Goal: Task Accomplishment & Management: Use online tool/utility

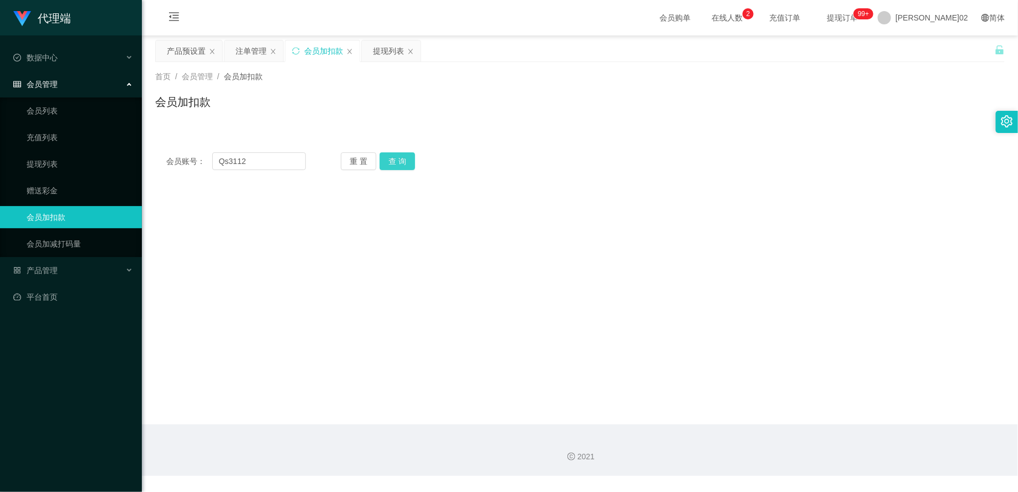
type input "Qs3112"
click at [401, 167] on button "查 询" at bounding box center [397, 161] width 35 height 18
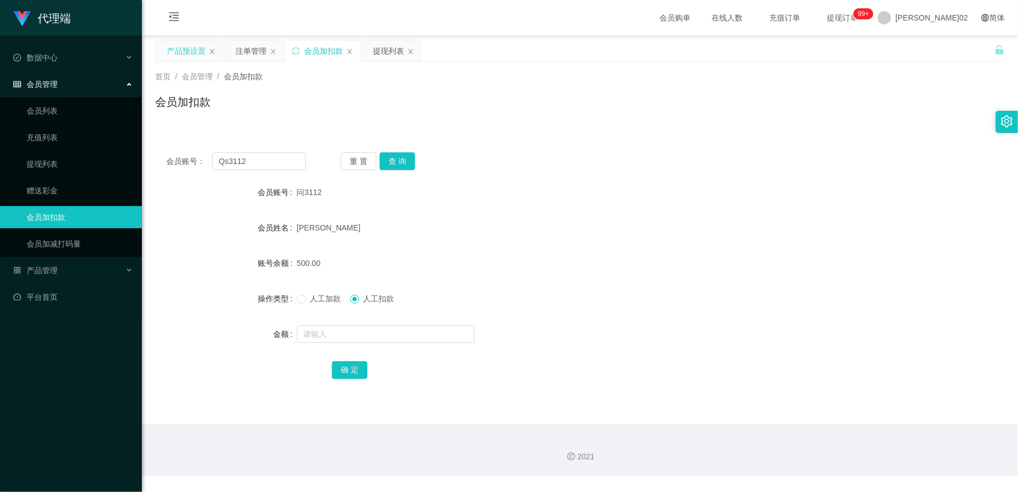
click at [191, 46] on div "产品预设置" at bounding box center [186, 50] width 39 height 21
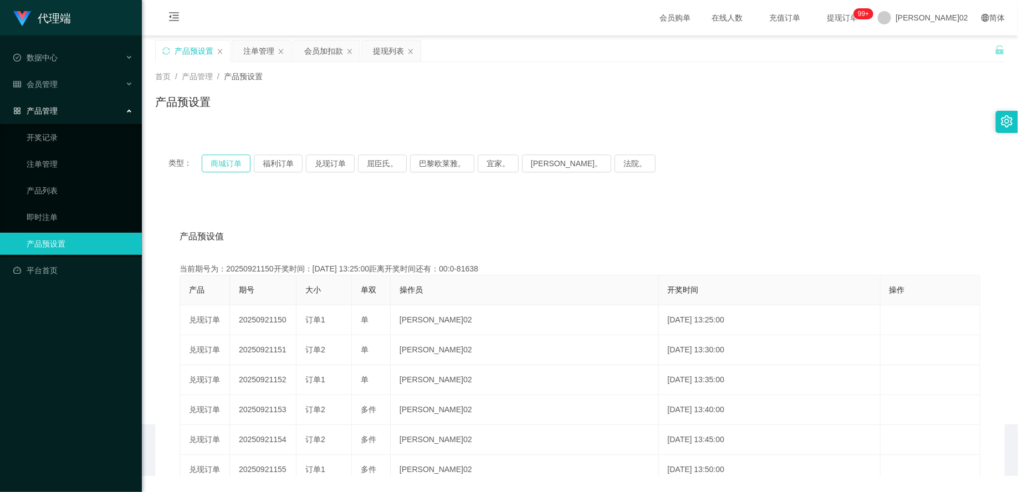
click at [243, 162] on button "商城订单" at bounding box center [226, 164] width 49 height 18
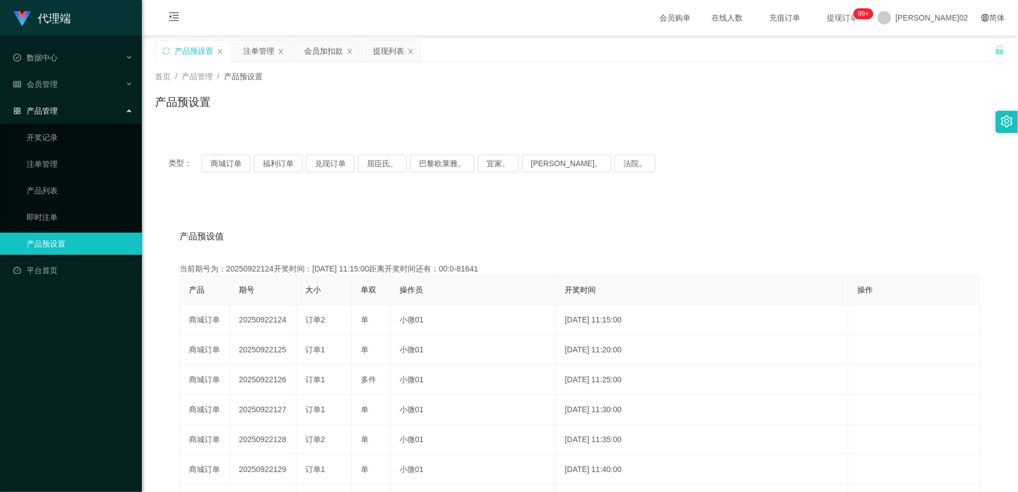
click at [407, 234] on div "产品预设值 添加期号" at bounding box center [580, 236] width 801 height 31
click at [215, 162] on button "商城订单" at bounding box center [226, 164] width 49 height 18
type button "k3wph"
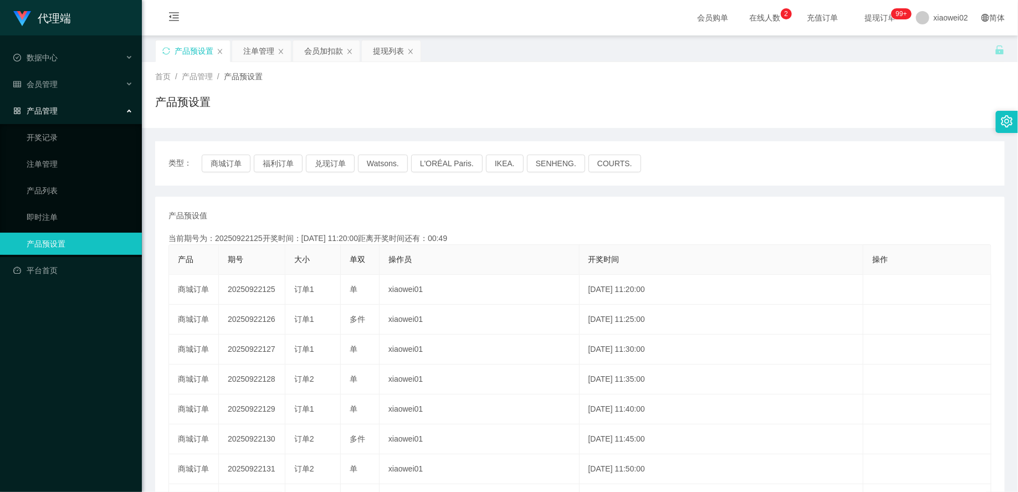
click at [434, 258] on th "操作员" at bounding box center [480, 260] width 200 height 30
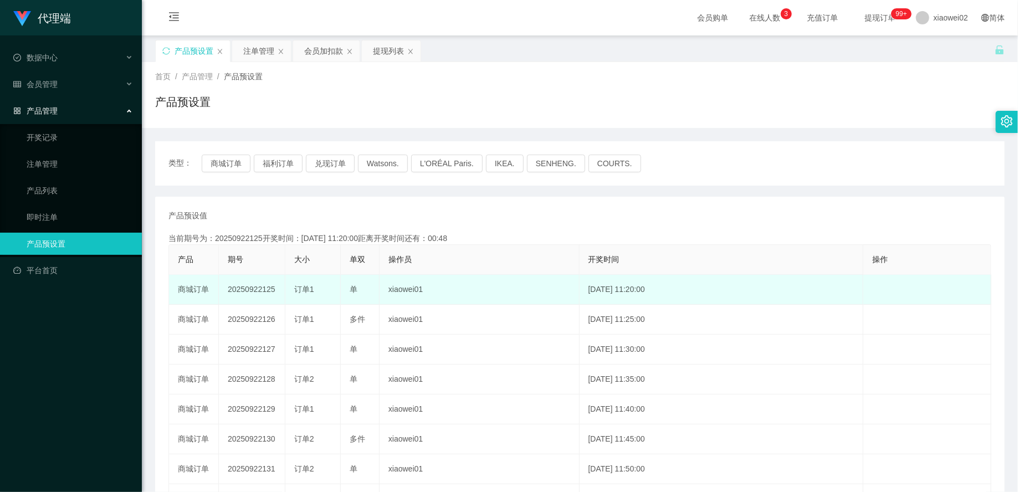
click at [261, 289] on td "20250922125" at bounding box center [252, 290] width 66 height 30
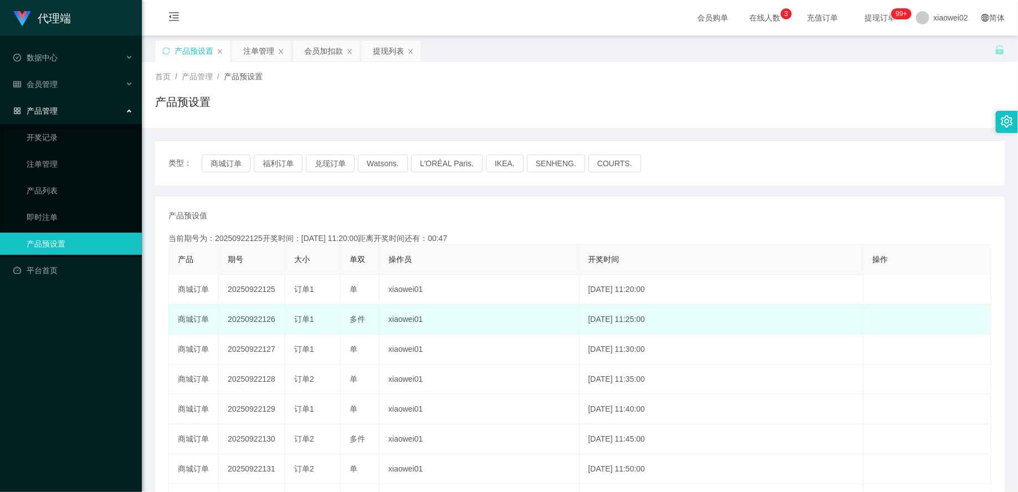
click at [259, 316] on td "20250922126" at bounding box center [252, 320] width 66 height 30
copy td "20250922126"
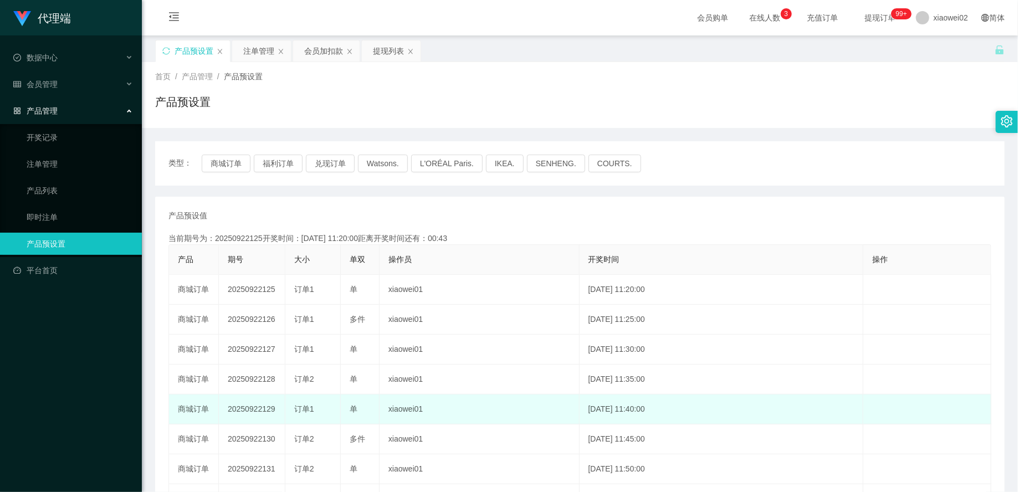
drag, startPoint x: 426, startPoint y: 407, endPoint x: 444, endPoint y: 400, distance: 20.2
click at [427, 406] on td "xiaowei01" at bounding box center [480, 410] width 200 height 30
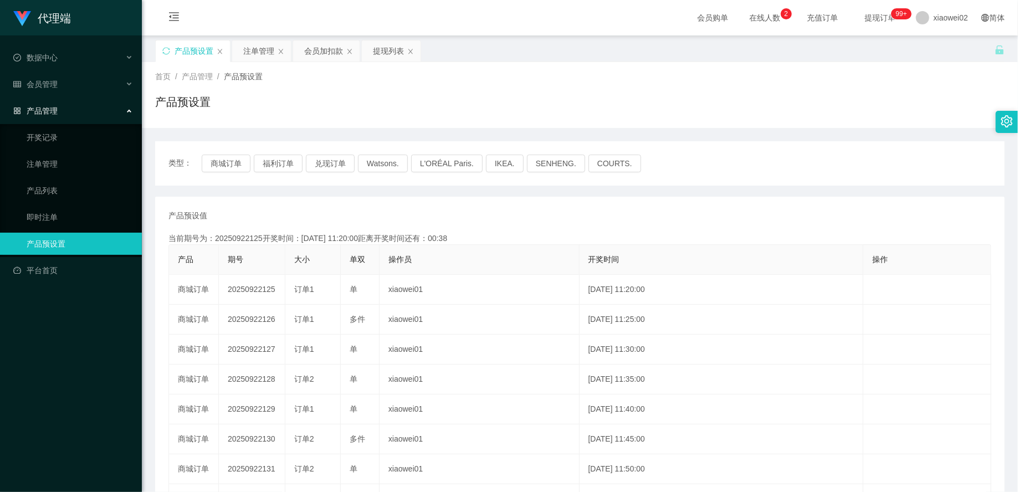
click at [629, 95] on div "产品预设置" at bounding box center [580, 106] width 850 height 25
click at [239, 166] on button "商城订单" at bounding box center [226, 164] width 49 height 18
click at [793, 172] on div "类型： 商城订单 福利订单 兑现订单 Watsons. L'ORÉAL Paris. IKEA. SENHENG. COURTS." at bounding box center [580, 163] width 850 height 44
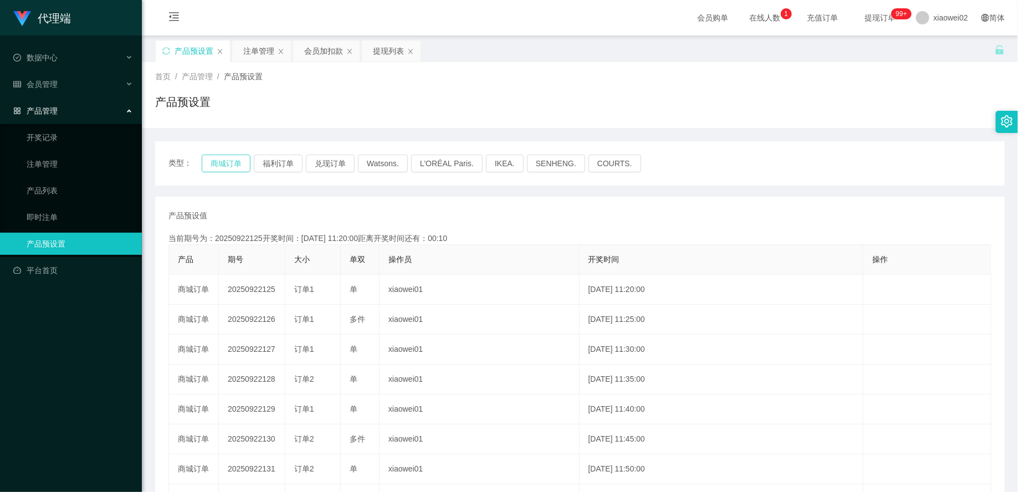
click at [213, 163] on button "商城订单" at bounding box center [226, 164] width 49 height 18
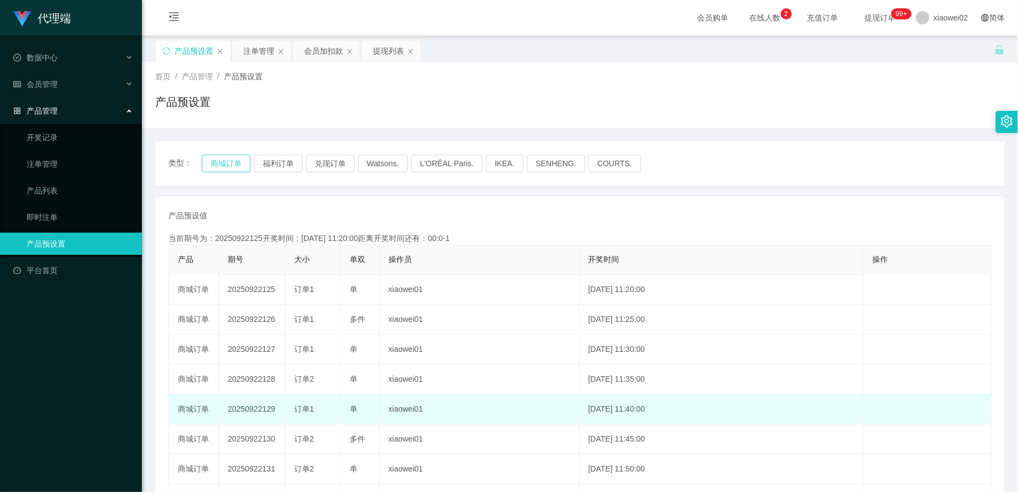
type button "k3wph"
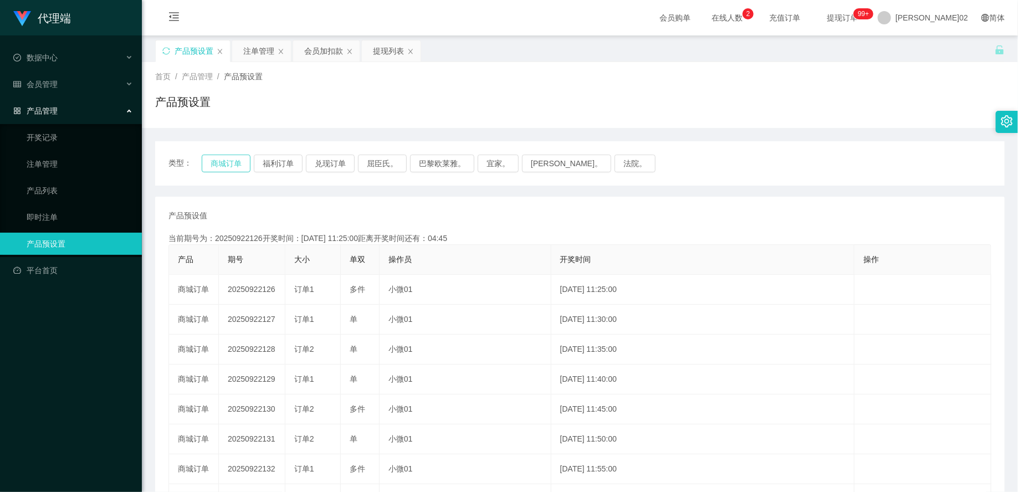
click at [222, 171] on button "商城订单" at bounding box center [226, 164] width 49 height 18
click at [223, 161] on button "商城订单" at bounding box center [226, 164] width 49 height 18
click at [253, 50] on div "注单管理" at bounding box center [258, 50] width 31 height 21
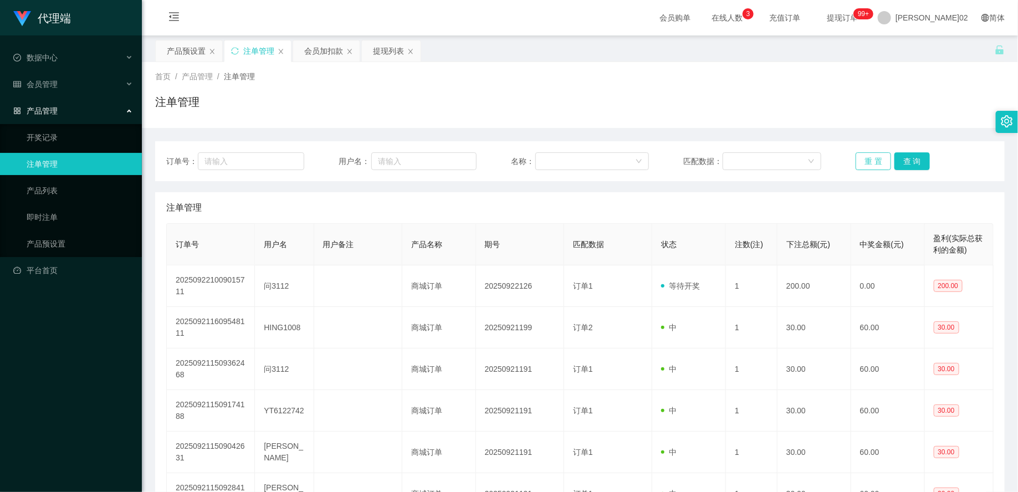
click at [867, 163] on button "重 置" at bounding box center [873, 161] width 35 height 18
